Goal: Task Accomplishment & Management: Complete application form

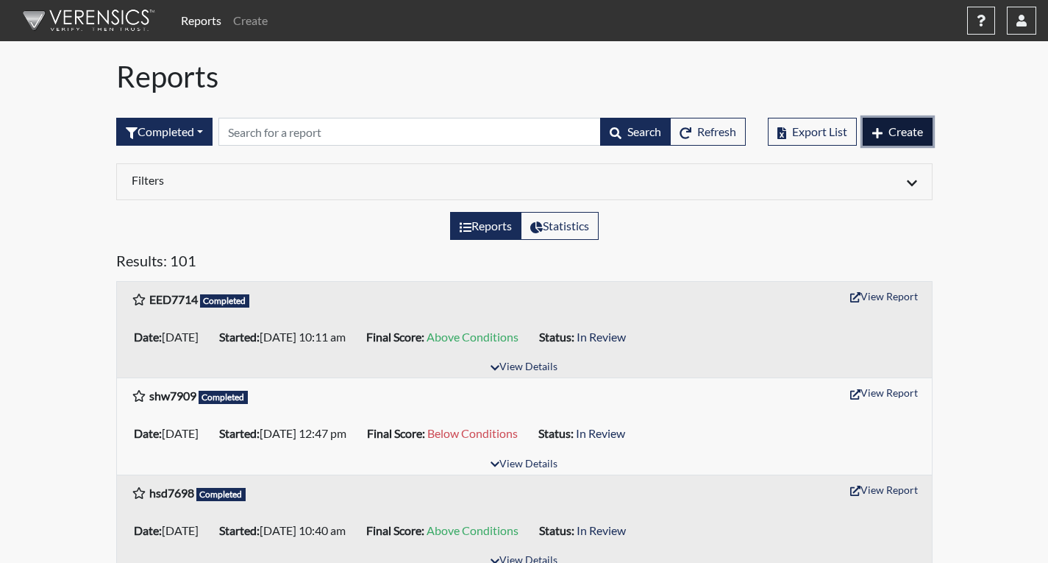
click at [906, 131] on span "Create" at bounding box center [905, 131] width 35 height 14
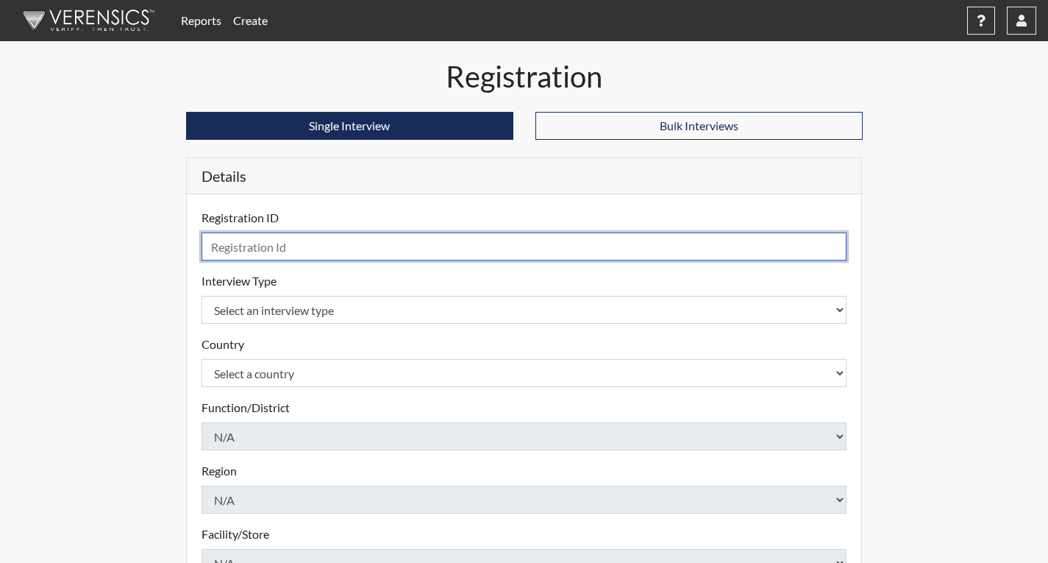
click at [458, 242] on input "text" at bounding box center [525, 246] width 646 height 28
type input "r"
type input "ttw4691"
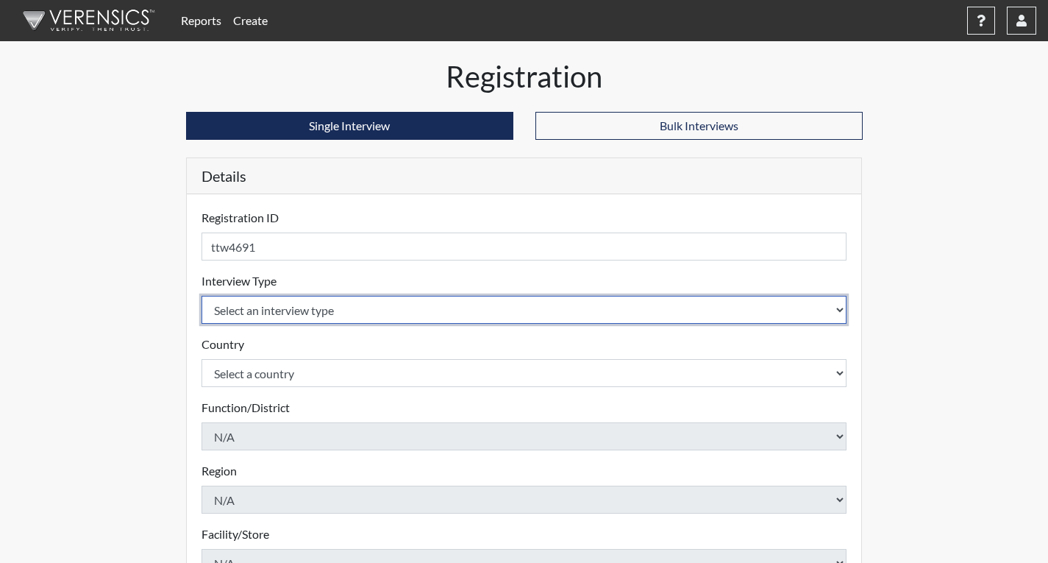
drag, startPoint x: 345, startPoint y: 305, endPoint x: 343, endPoint y: 313, distance: 7.7
click at [345, 306] on select "Select an interview type" at bounding box center [525, 310] width 646 height 28
click at [343, 313] on select "Select an interview type" at bounding box center [525, 310] width 646 height 28
click at [352, 313] on select "Select an interview type" at bounding box center [525, 310] width 646 height 28
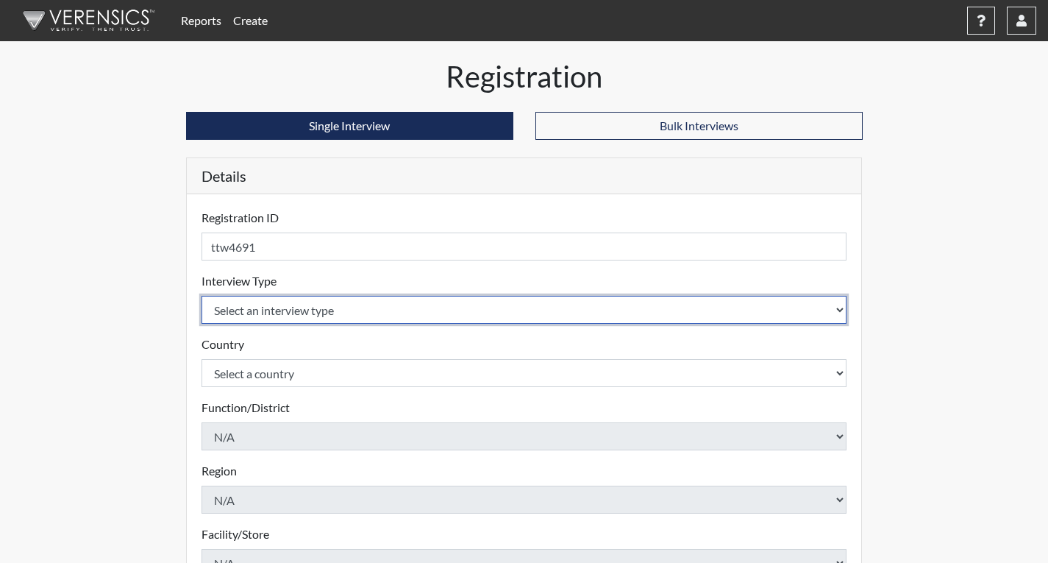
click at [352, 313] on select "Select an interview type" at bounding box center [525, 310] width 646 height 28
click at [778, 318] on select "Select an interview type" at bounding box center [525, 310] width 646 height 28
click at [778, 316] on select "Select an interview type" at bounding box center [525, 310] width 646 height 28
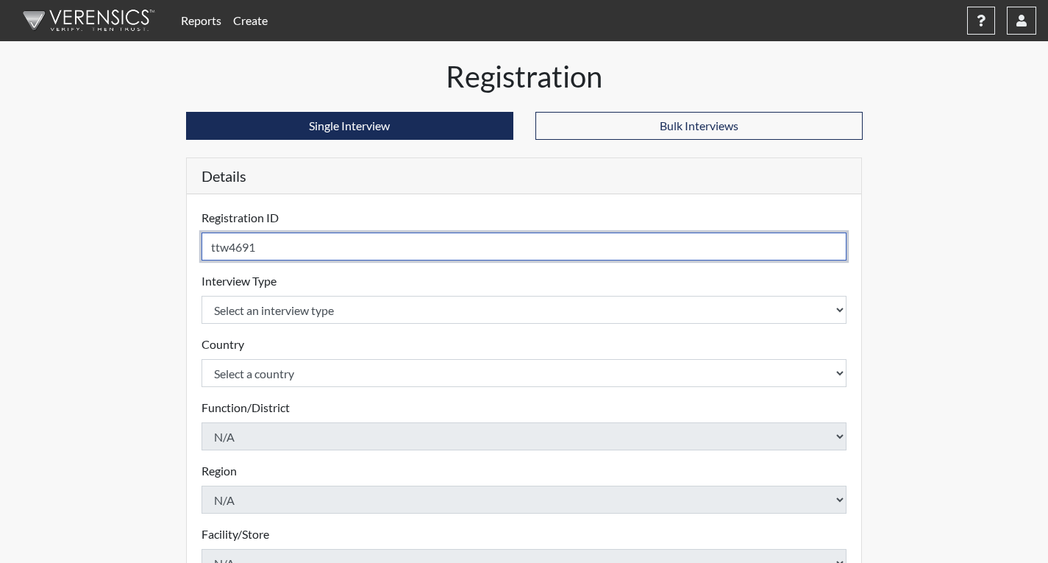
drag, startPoint x: 323, startPoint y: 242, endPoint x: 191, endPoint y: 245, distance: 131.7
click at [191, 245] on div "Registration ID ttw4691 Please provide a registration ID. Interview Type Select…" at bounding box center [524, 478] width 675 height 568
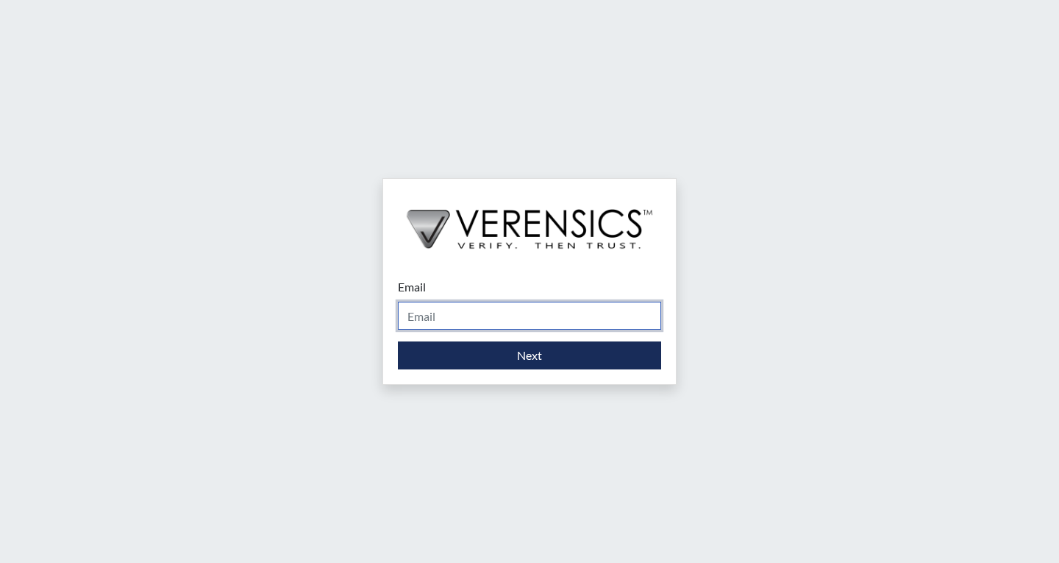
click at [437, 314] on input "Email" at bounding box center [529, 316] width 263 height 28
type input "[EMAIL_ADDRESS][PERSON_NAME][DOMAIN_NAME]"
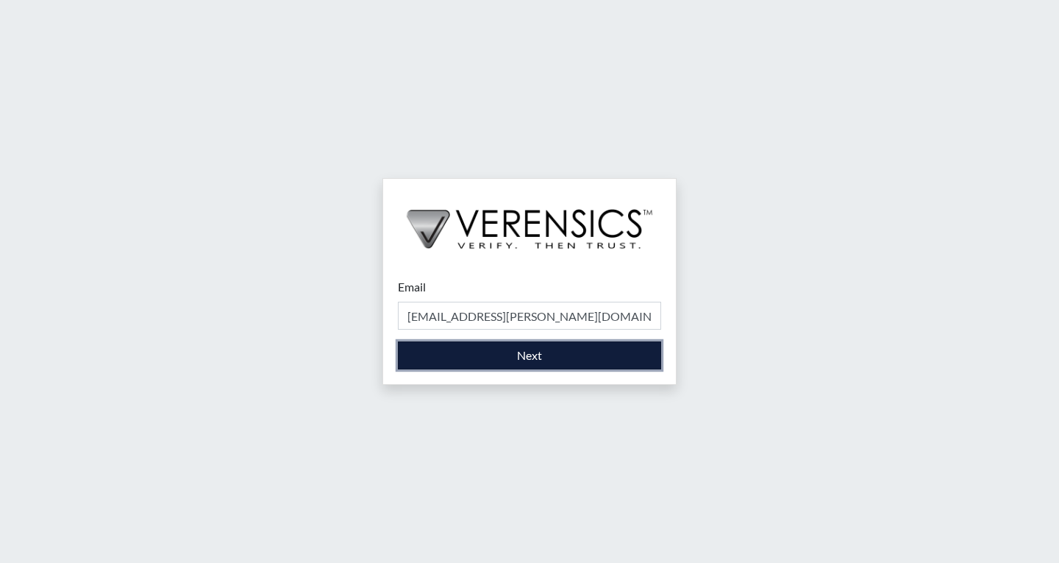
click at [496, 356] on button "Next" at bounding box center [529, 355] width 263 height 28
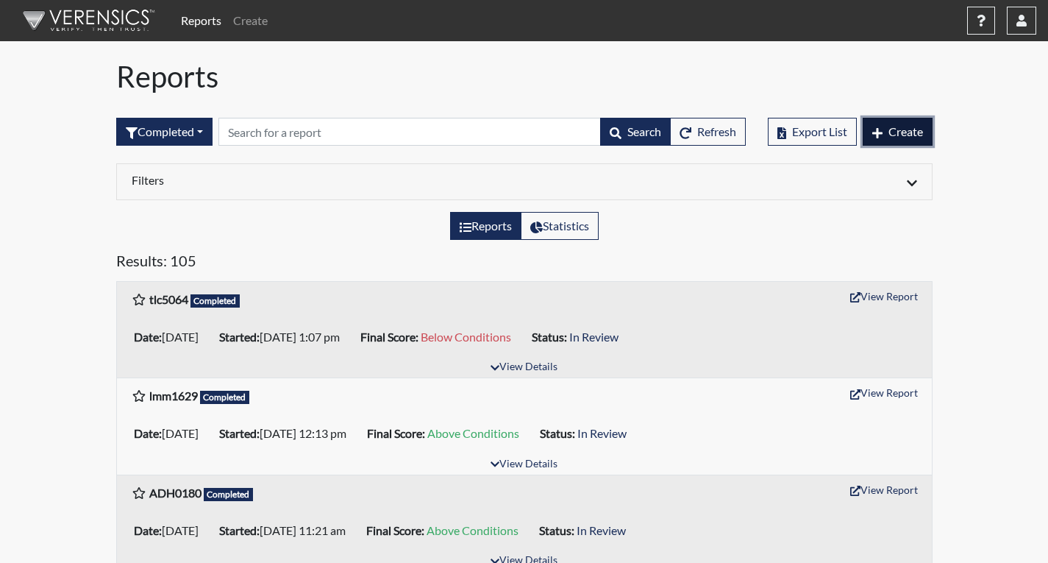
click at [891, 140] on button "Create" at bounding box center [898, 132] width 70 height 28
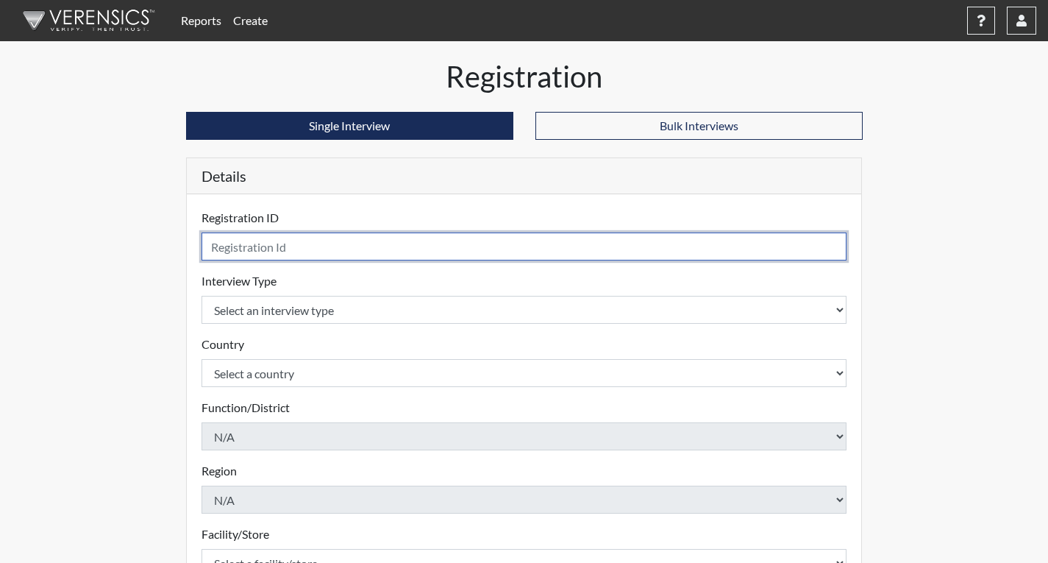
click at [355, 252] on input "text" at bounding box center [525, 246] width 646 height 28
paste input "ttw4691"
type input "ttw4691"
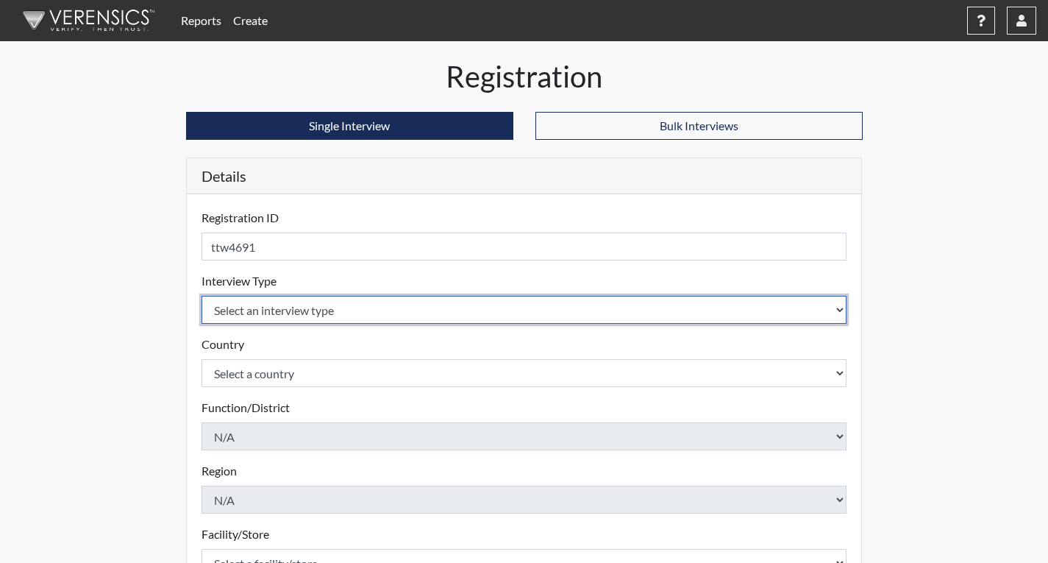
click at [404, 315] on select "Select an interview type Corrections Pre-Employment" at bounding box center [525, 310] width 646 height 28
select select "ff733e93-e1bf-11ea-9c9f-0eff0cf7eb8f"
click at [202, 296] on select "Select an interview type Corrections Pre-Employment" at bounding box center [525, 310] width 646 height 28
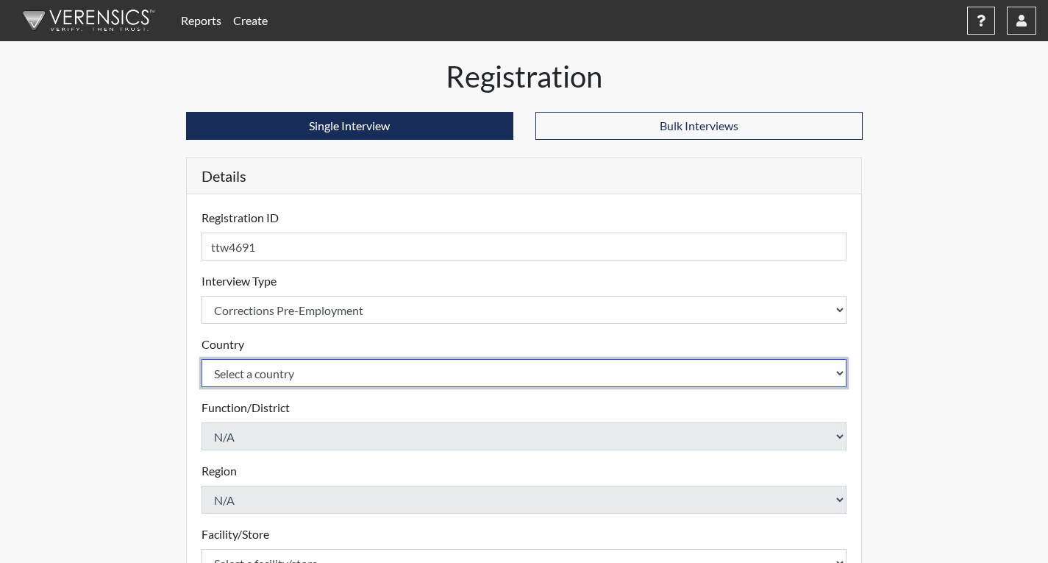
click at [388, 382] on select "Select a country [GEOGRAPHIC_DATA] [GEOGRAPHIC_DATA]" at bounding box center [525, 373] width 646 height 28
select select "united-states-of-[GEOGRAPHIC_DATA]"
click at [202, 359] on select "Select a country [GEOGRAPHIC_DATA] [GEOGRAPHIC_DATA]" at bounding box center [525, 373] width 646 height 28
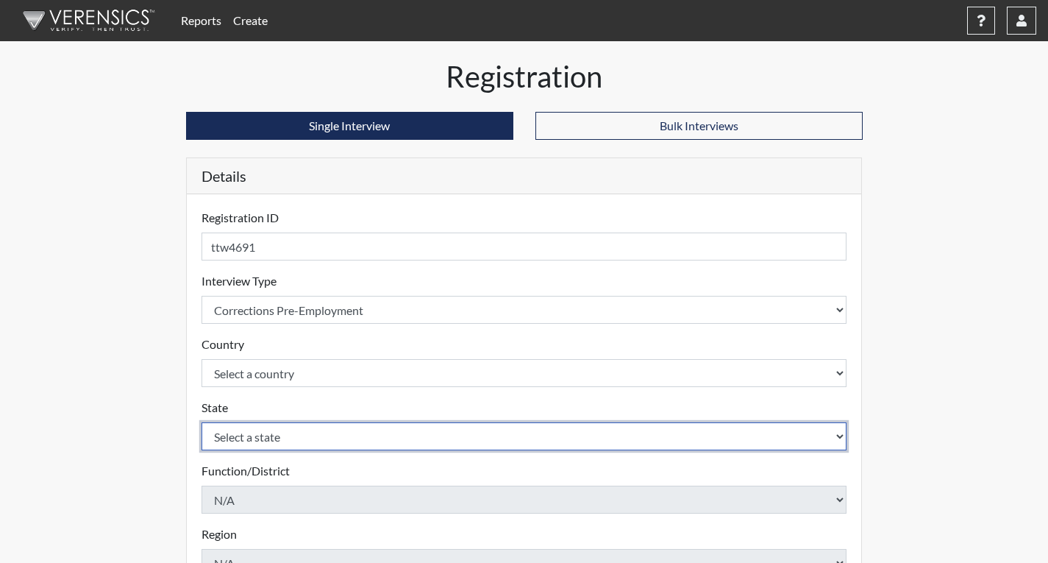
click at [370, 426] on select "Select a state [US_STATE] [US_STATE] [US_STATE] [US_STATE] [US_STATE] [US_STATE…" at bounding box center [525, 436] width 646 height 28
select select "GA"
click at [202, 422] on select "Select a state [US_STATE] [US_STATE] [US_STATE] [US_STATE] [US_STATE] [US_STATE…" at bounding box center [525, 436] width 646 height 28
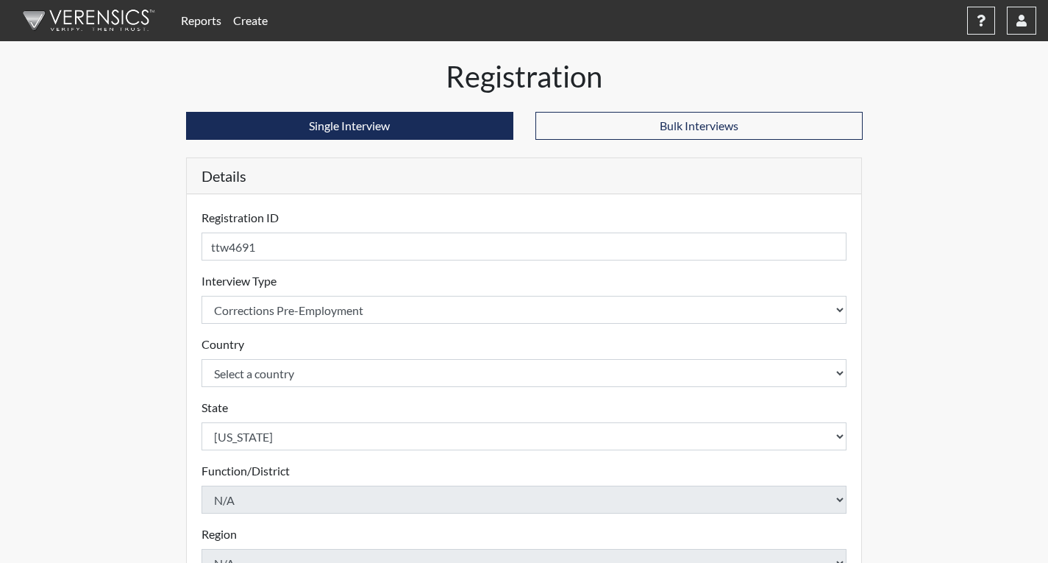
click at [155, 453] on div "Registration Single Interview Bulk Interviews Details Registration ID ttw4691 P…" at bounding box center [524, 475] width 838 height 832
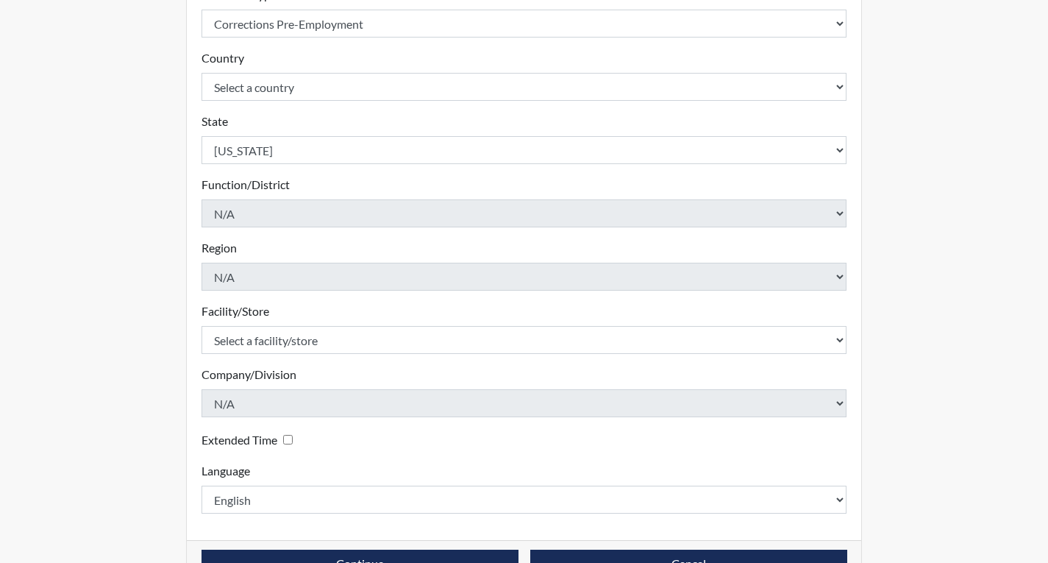
scroll to position [328, 0]
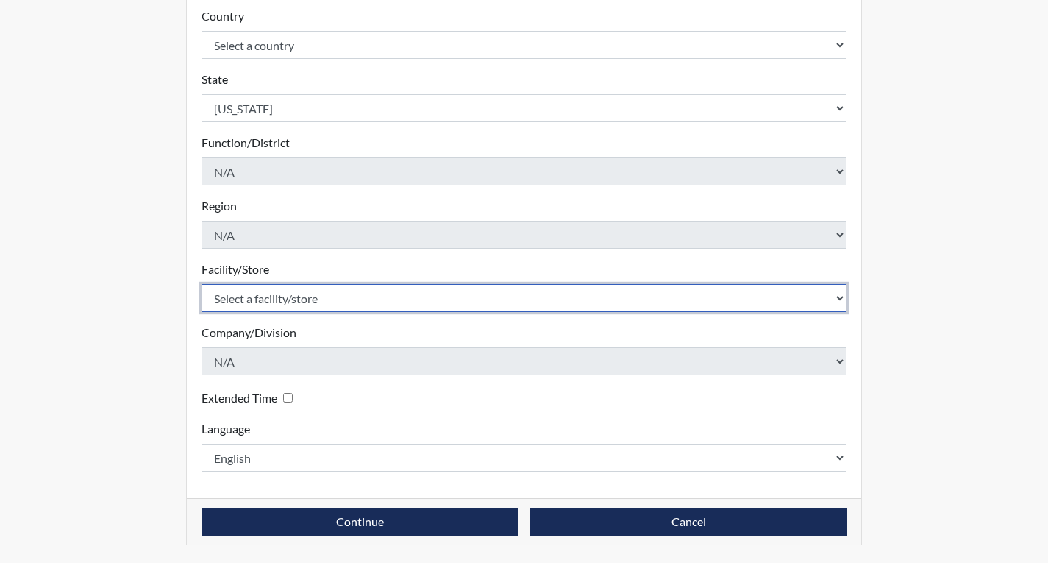
click at [336, 294] on select "Select a facility/store Coastal SP" at bounding box center [525, 298] width 646 height 28
select select "1ca32380-6dc3-48c7-adf5-9eb7d7284c70"
click at [202, 284] on select "Select a facility/store Coastal SP" at bounding box center [525, 298] width 646 height 28
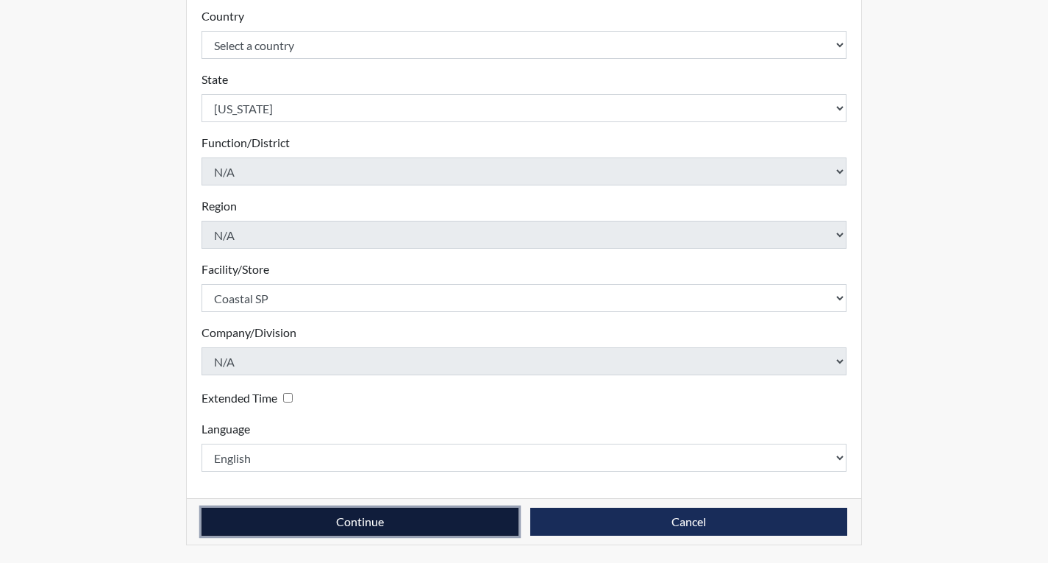
click at [353, 510] on button "Continue" at bounding box center [360, 521] width 317 height 28
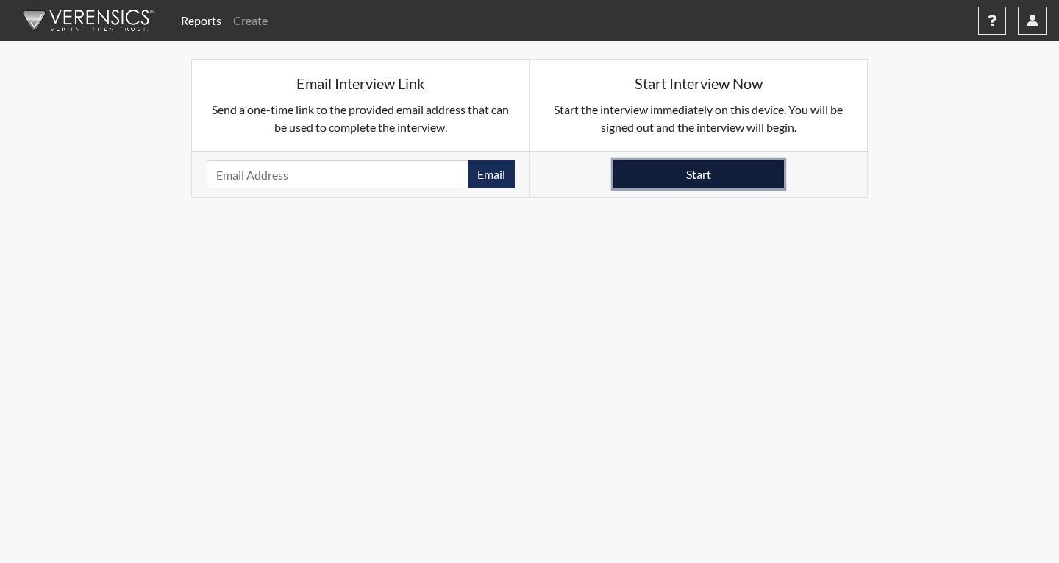
click at [716, 165] on button "Start" at bounding box center [698, 174] width 171 height 28
